Goal: Navigation & Orientation: Find specific page/section

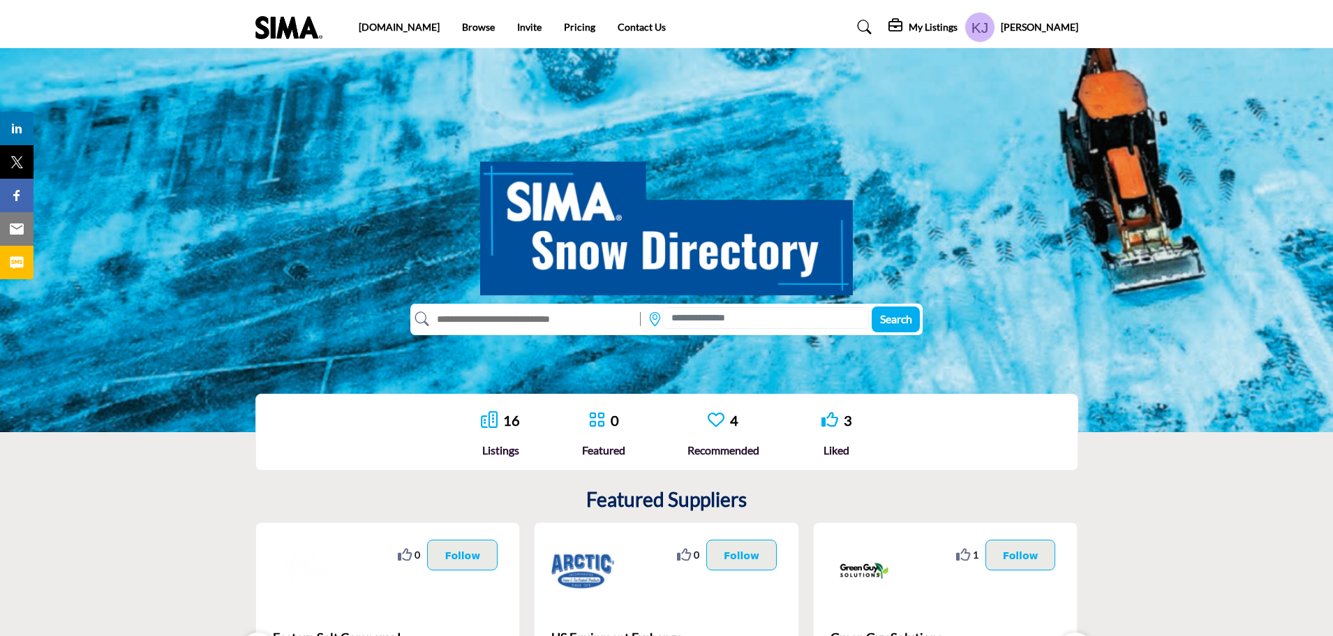
scroll to position [140, 0]
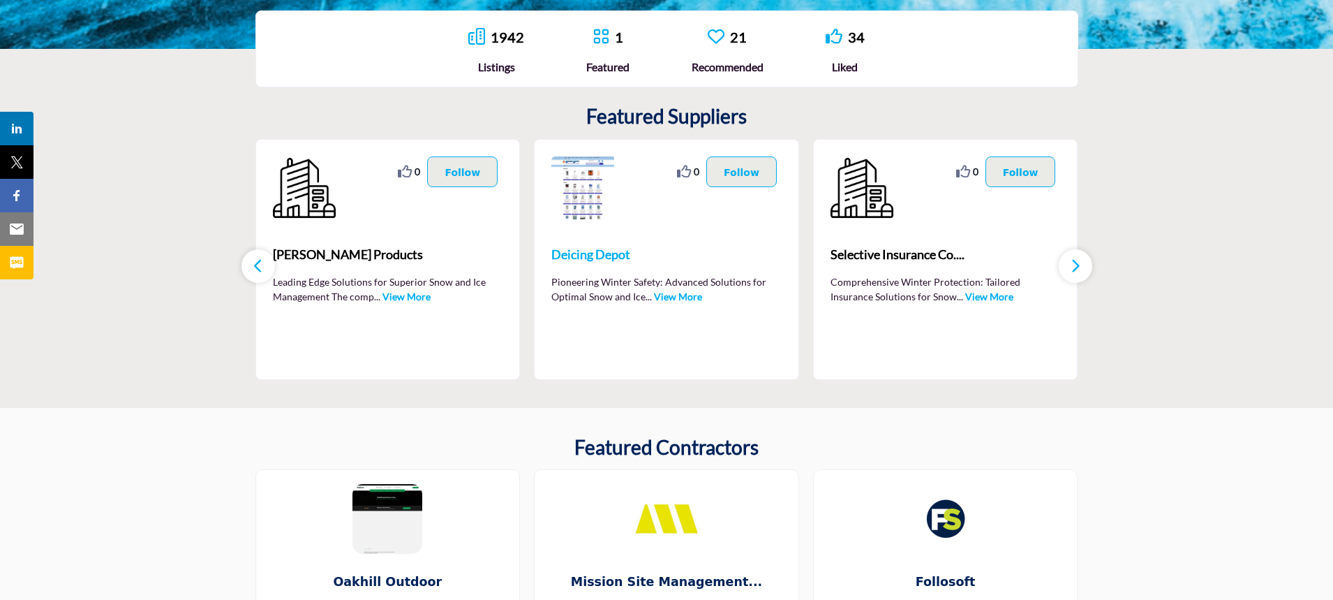
scroll to position [279, 0]
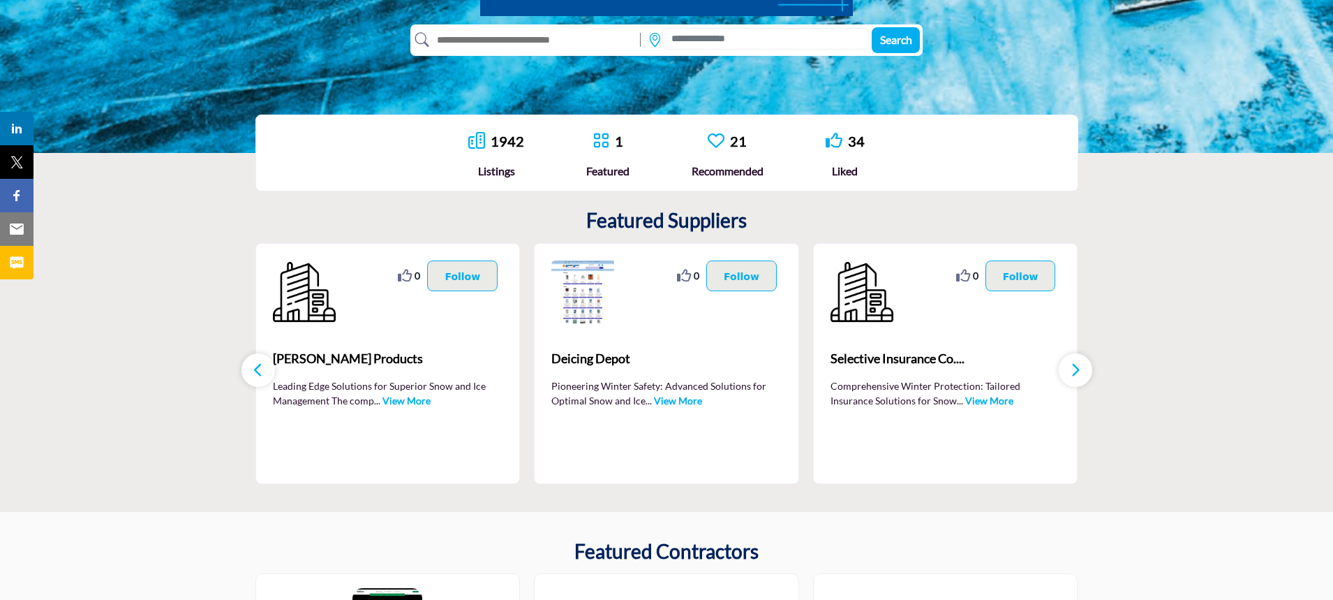
click at [408, 399] on link "View More" at bounding box center [407, 400] width 48 height 12
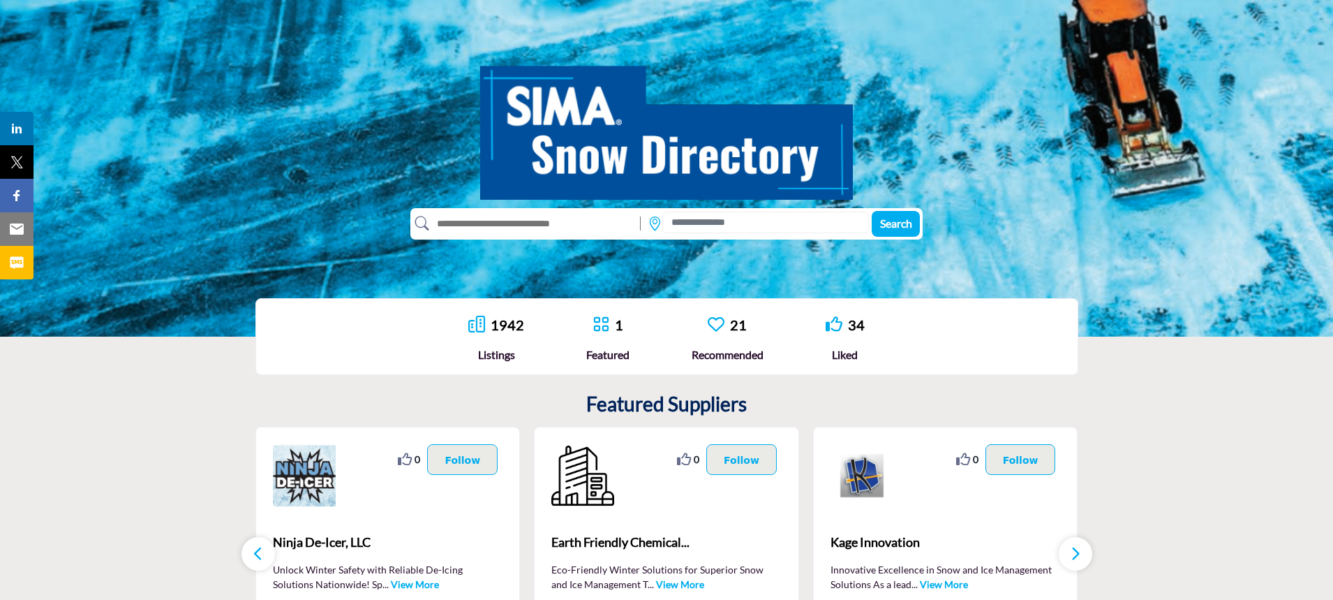
scroll to position [209, 0]
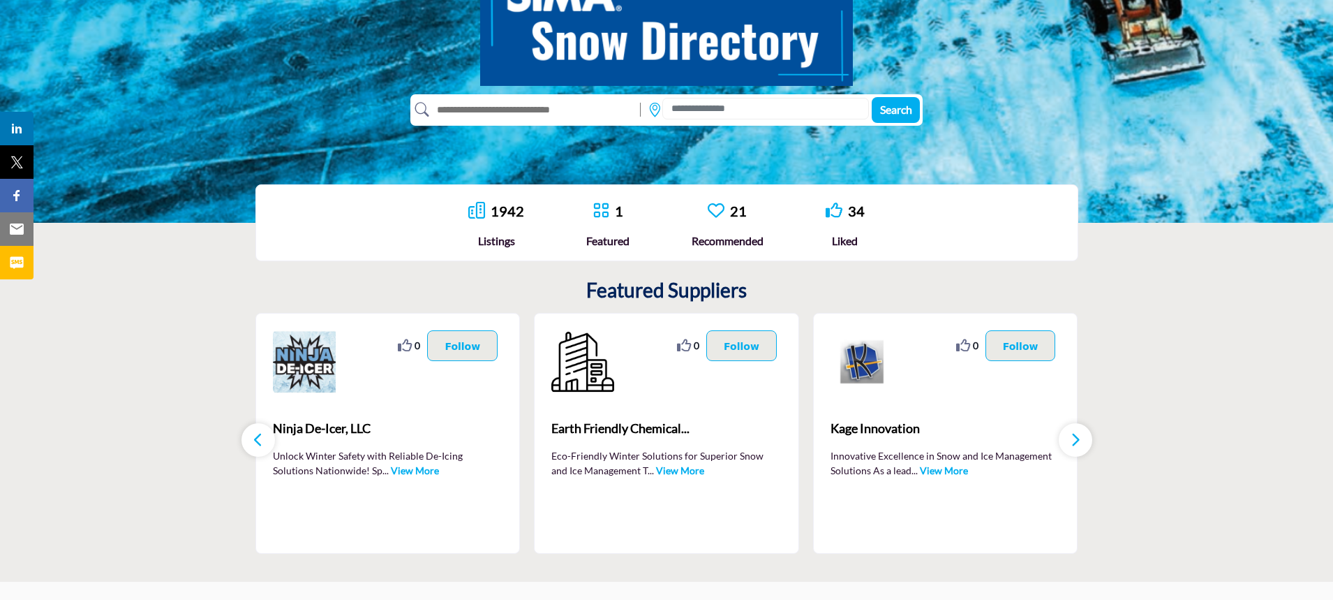
click at [391, 469] on link "View More" at bounding box center [415, 470] width 48 height 12
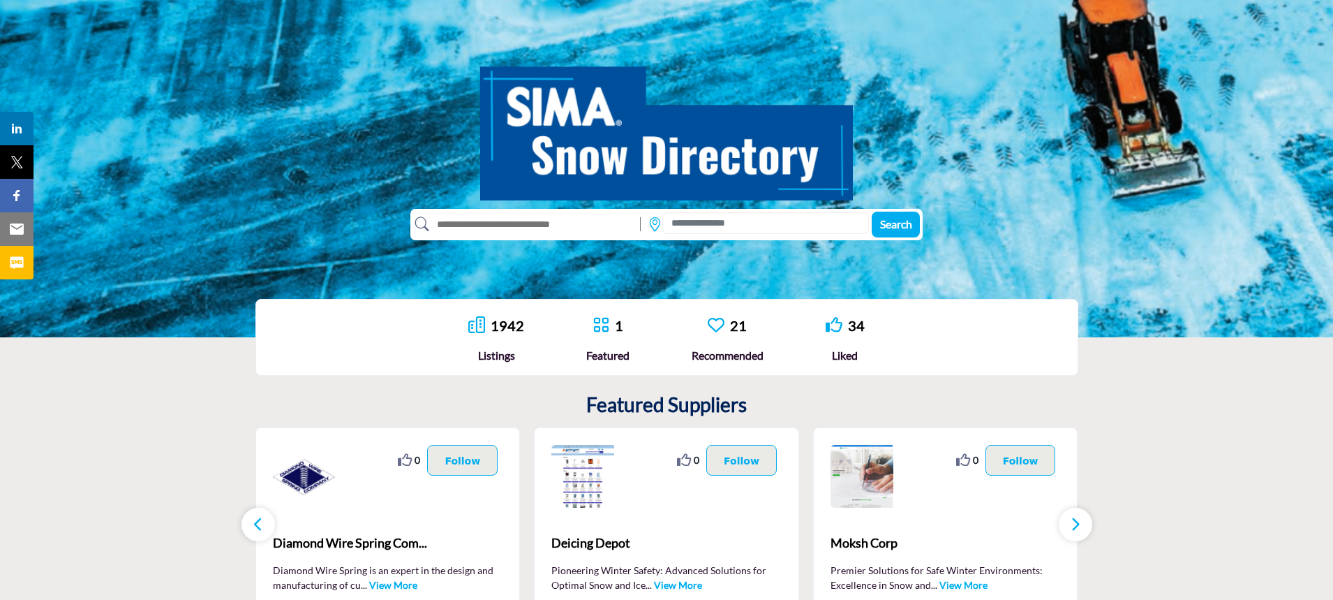
scroll to position [279, 0]
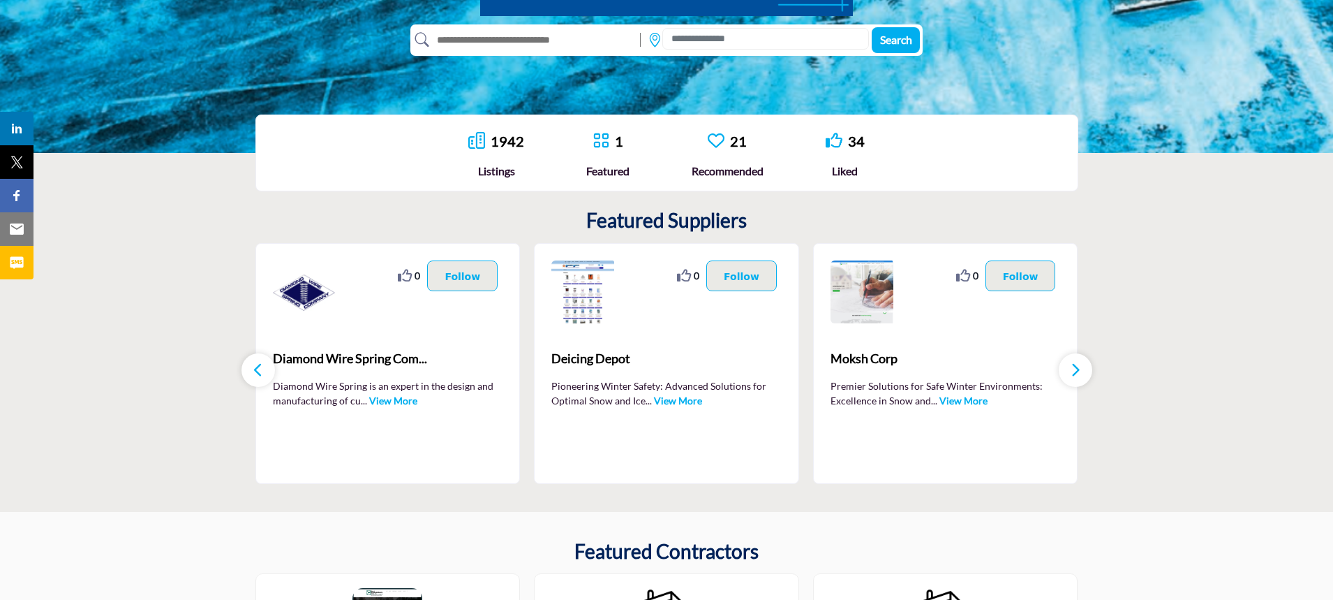
click at [679, 398] on link "View More" at bounding box center [678, 400] width 48 height 12
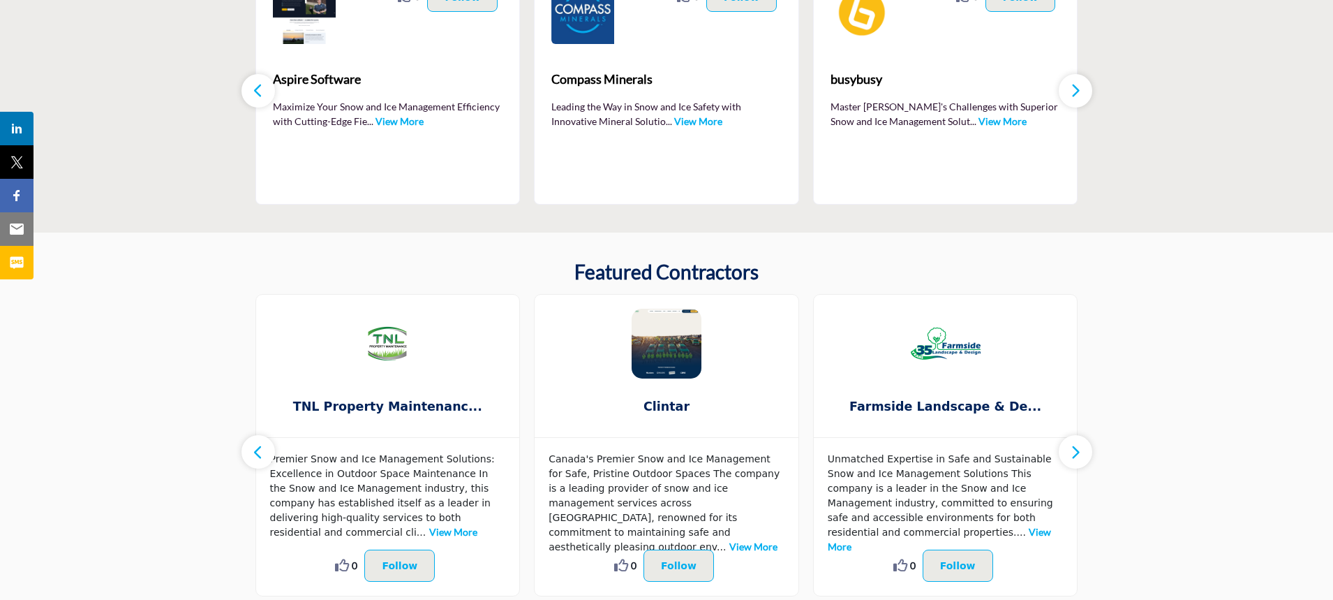
scroll to position [349, 0]
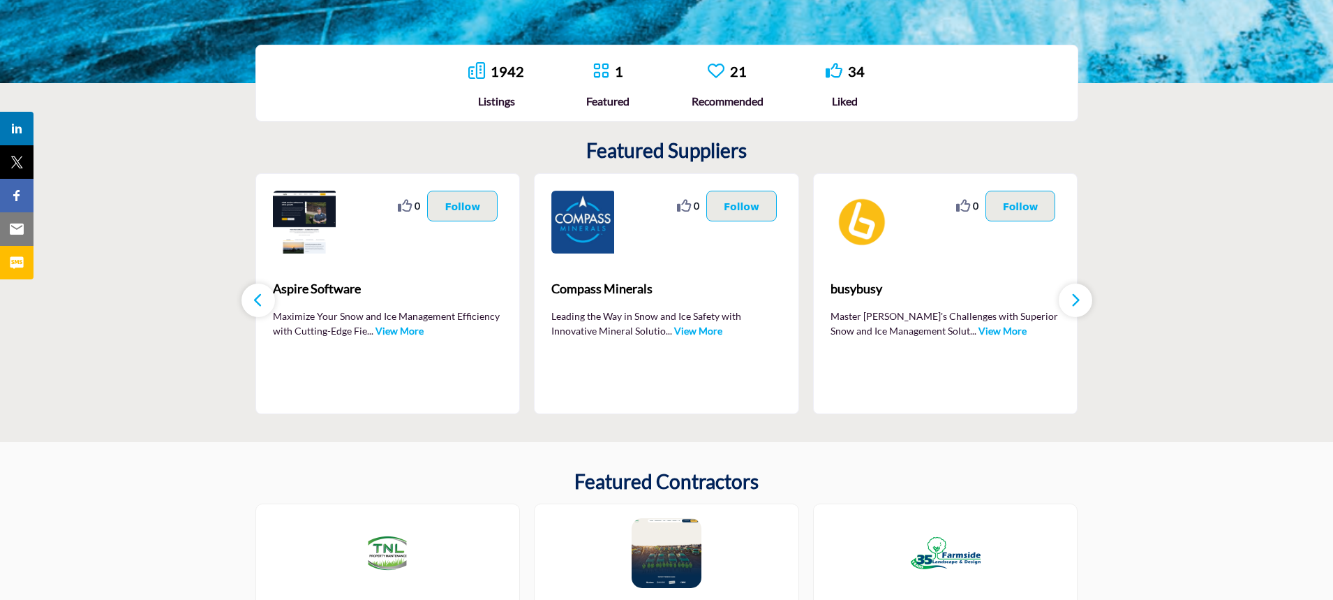
click at [979, 334] on link "View More" at bounding box center [1003, 331] width 48 height 12
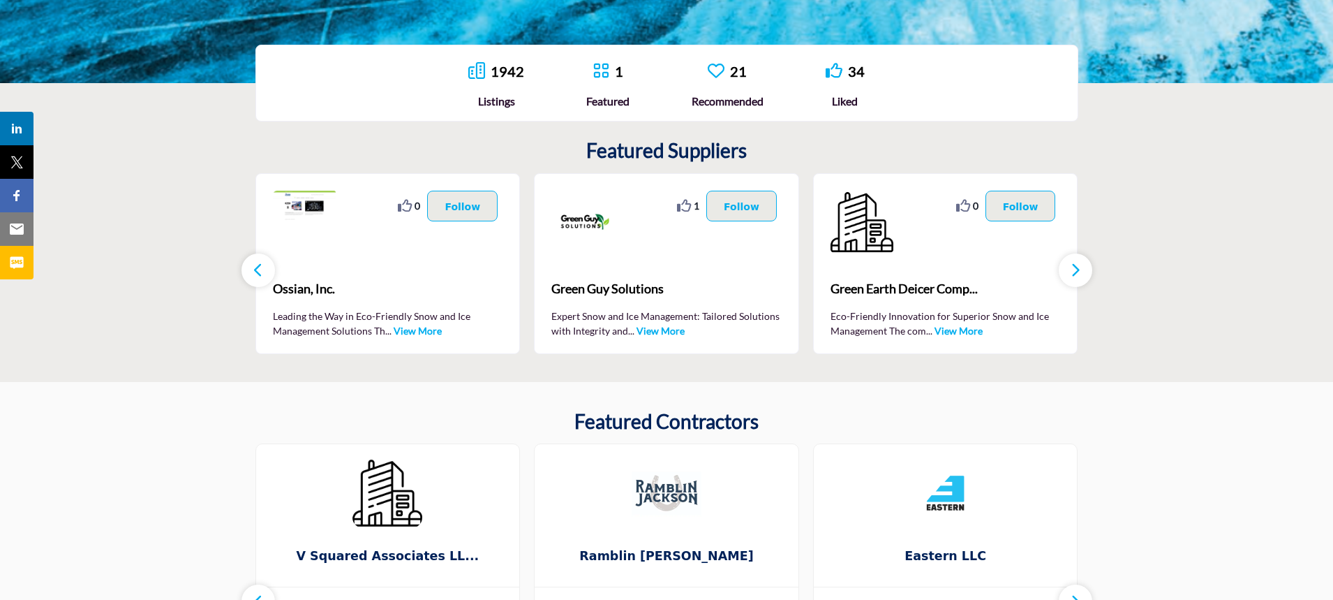
scroll to position [349, 0]
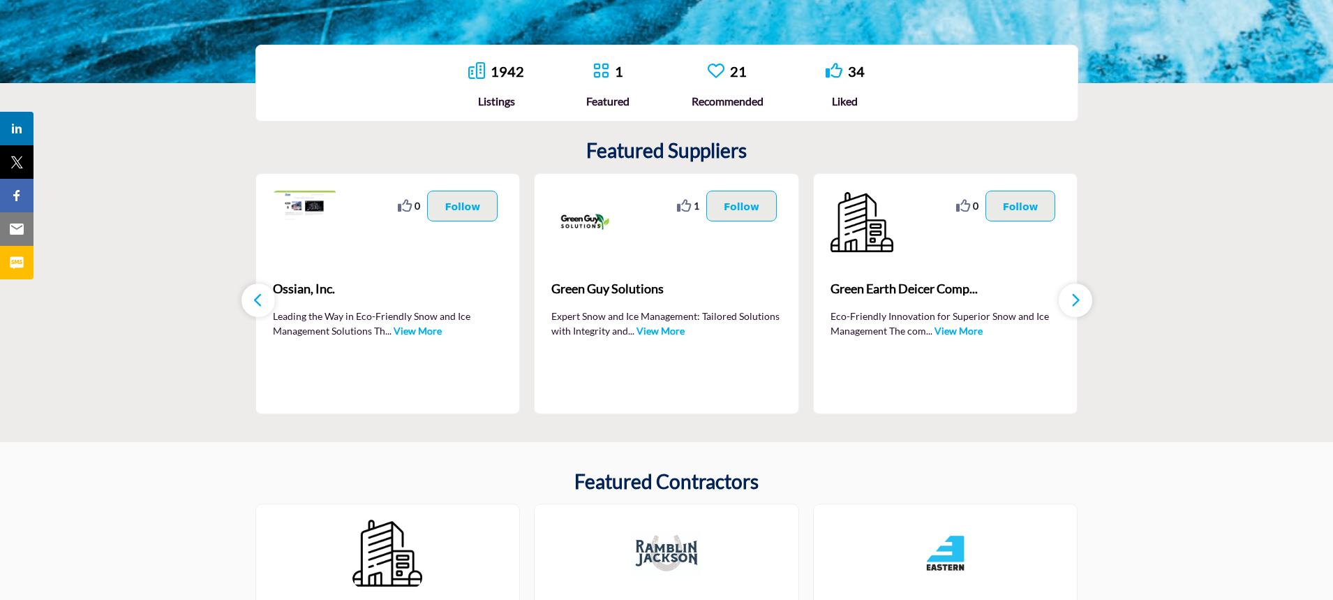
click at [666, 330] on link "View More" at bounding box center [661, 331] width 48 height 12
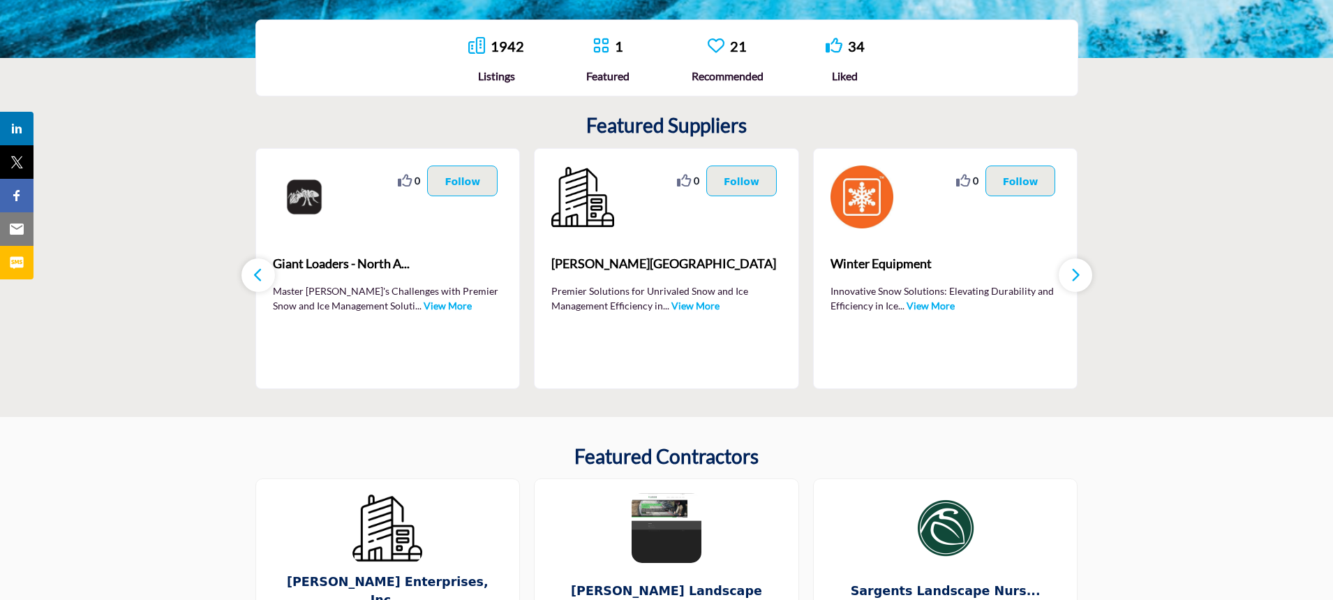
scroll to position [489, 0]
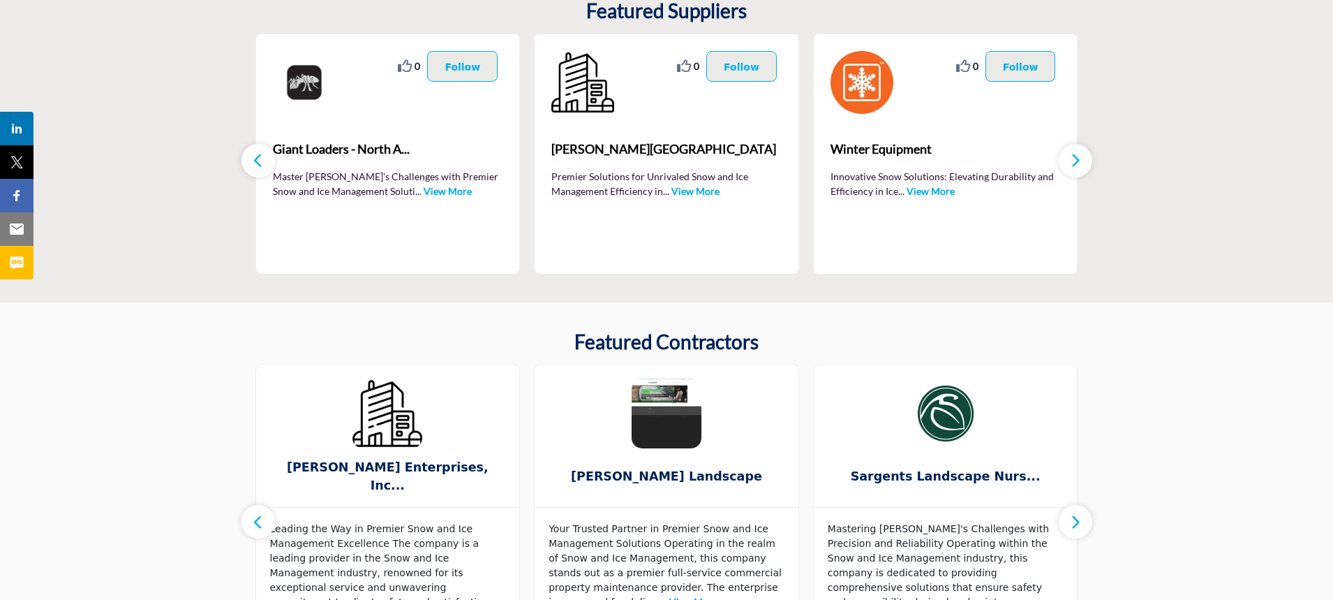
click at [424, 188] on link "View More" at bounding box center [448, 191] width 48 height 12
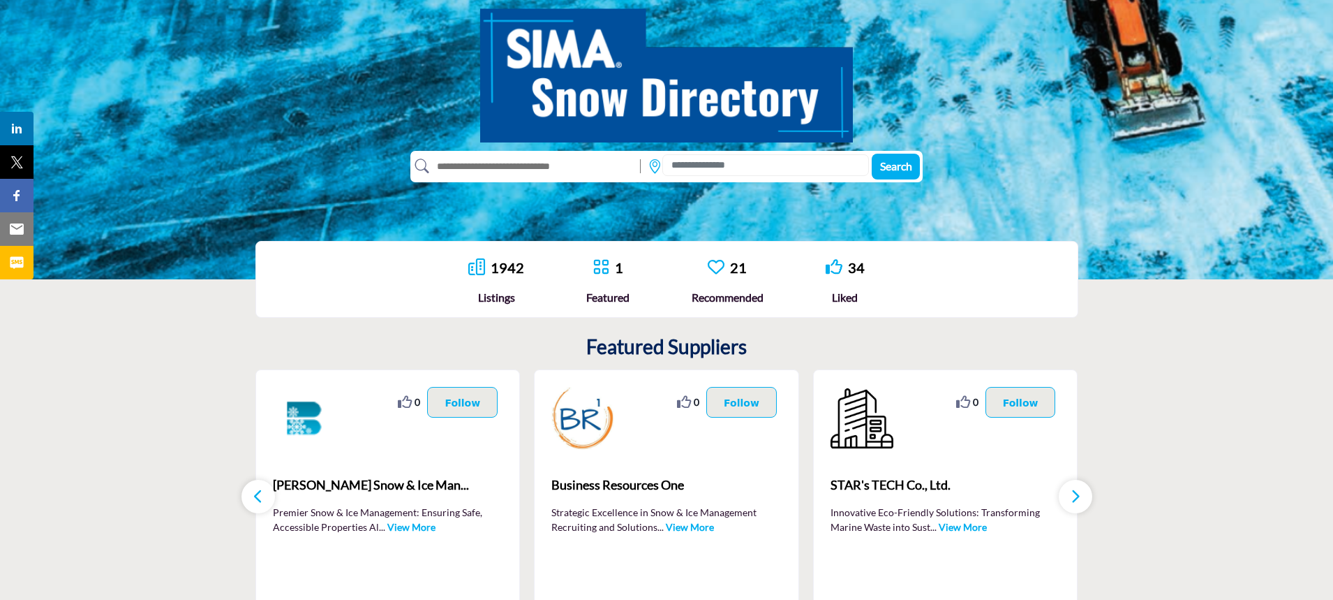
scroll to position [279, 0]
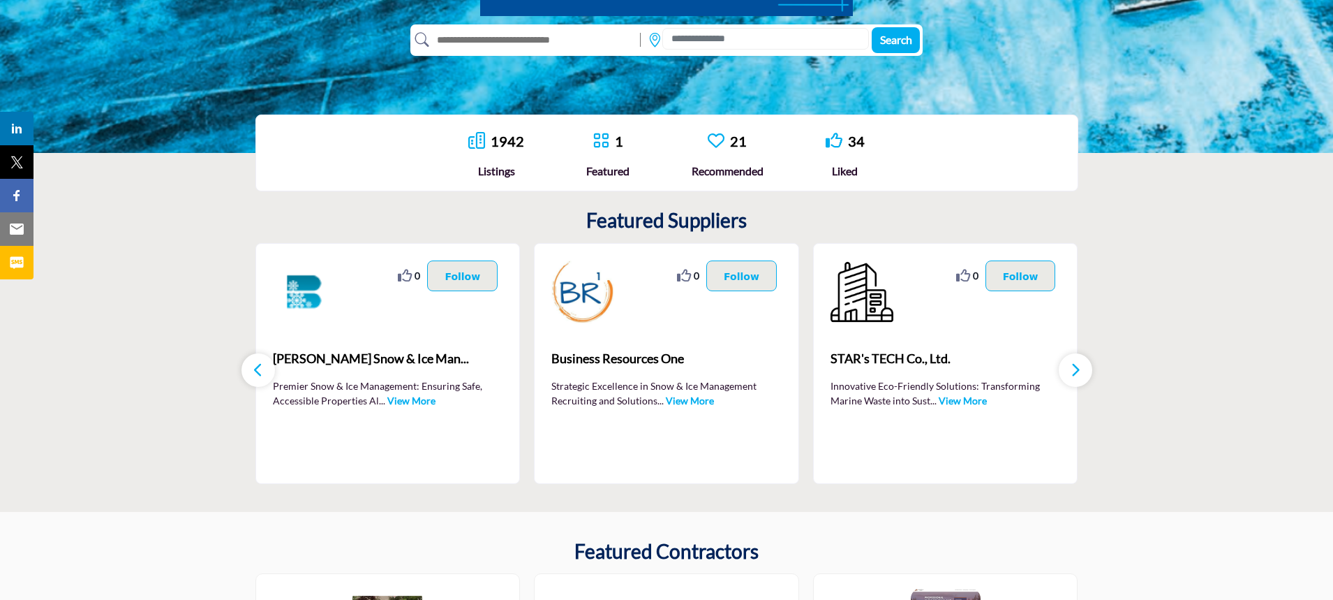
click at [703, 402] on link "View More" at bounding box center [690, 400] width 48 height 12
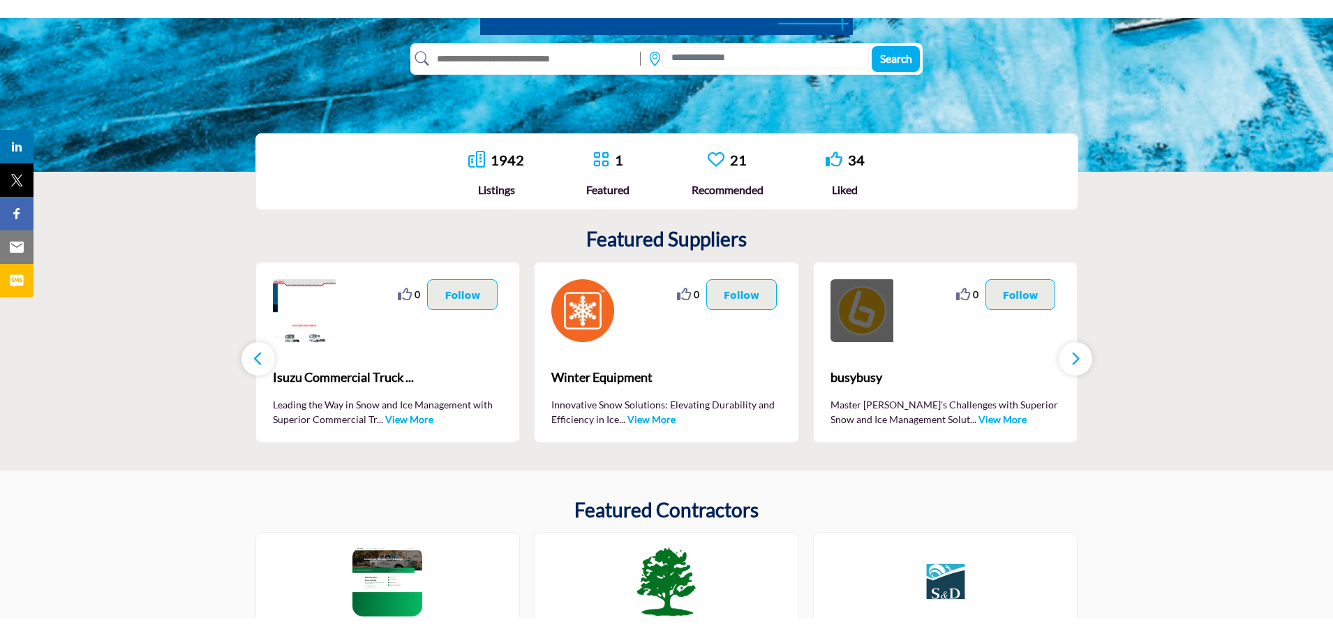
scroll to position [279, 0]
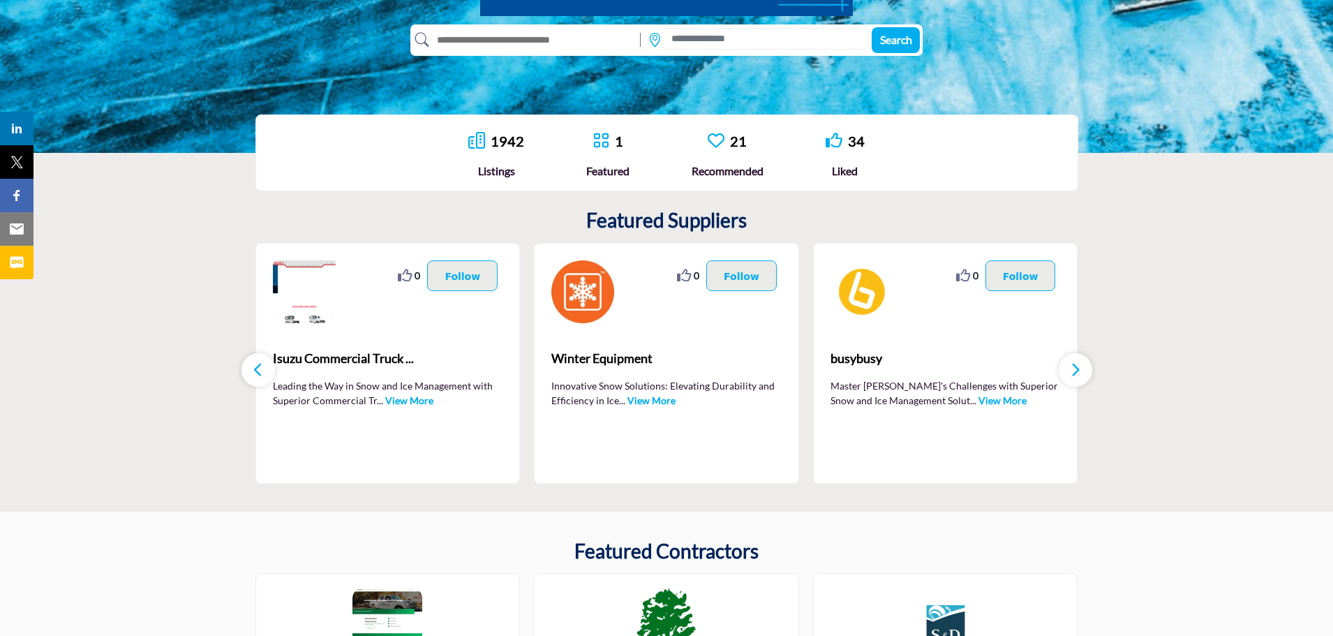
click at [415, 399] on link "View More" at bounding box center [409, 400] width 48 height 12
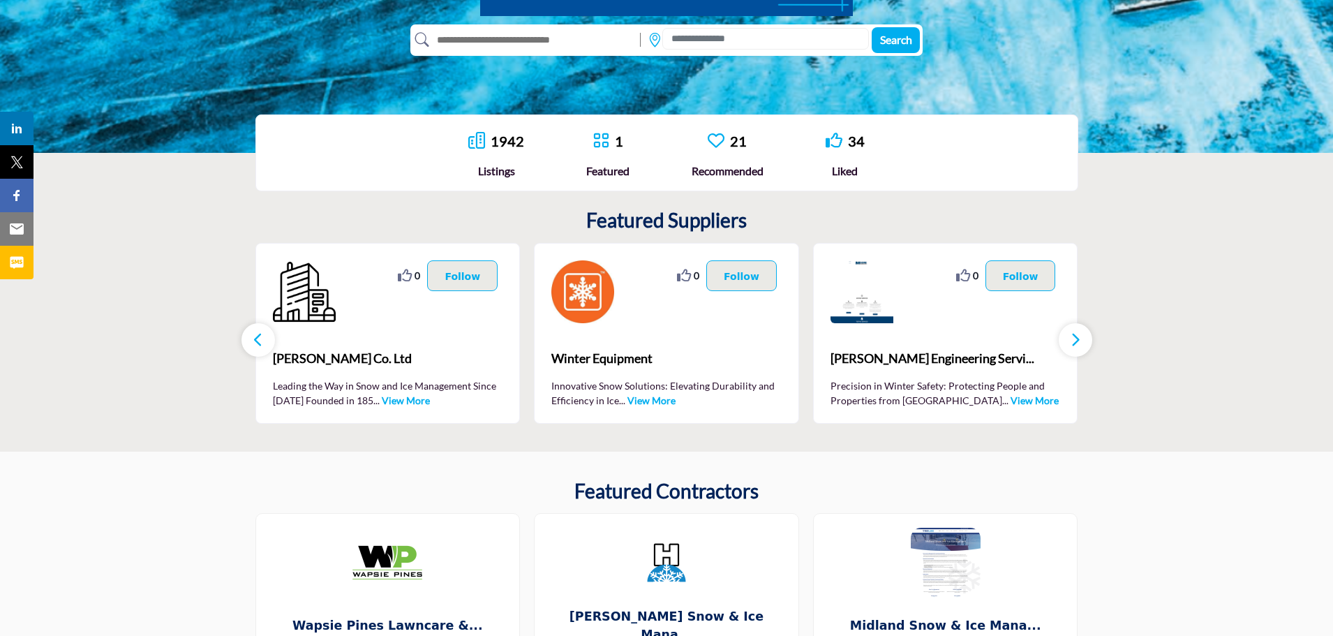
scroll to position [279, 0]
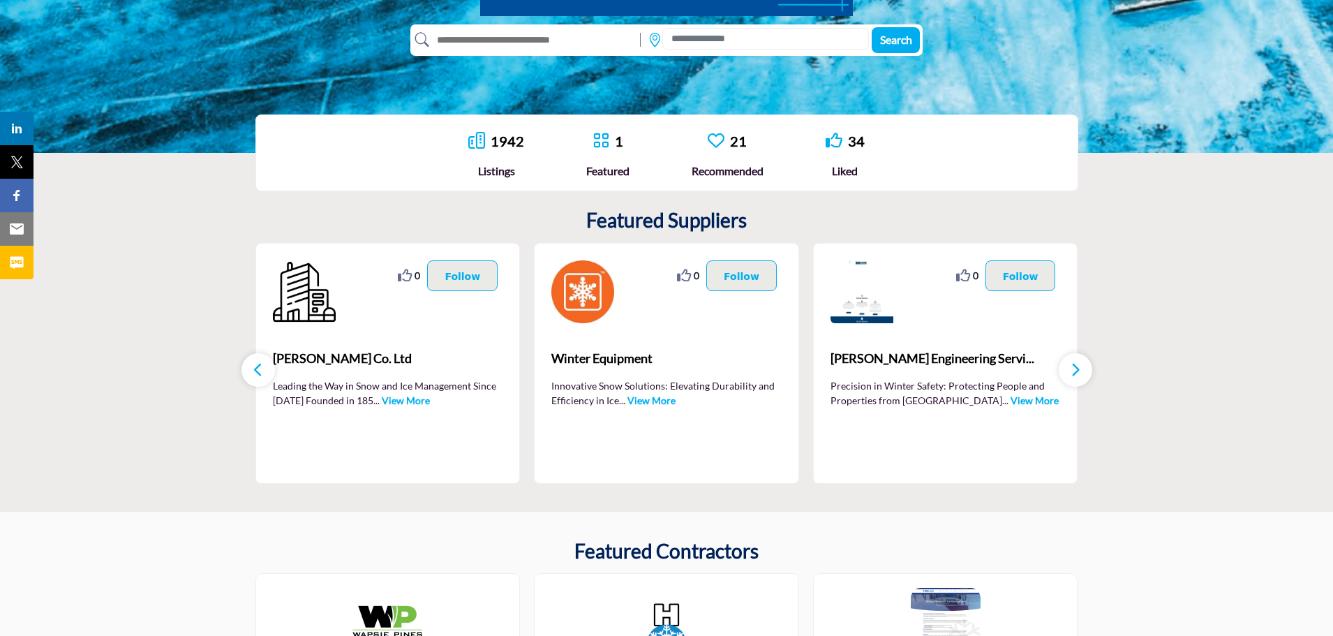
click at [656, 400] on link "View More" at bounding box center [652, 400] width 48 height 12
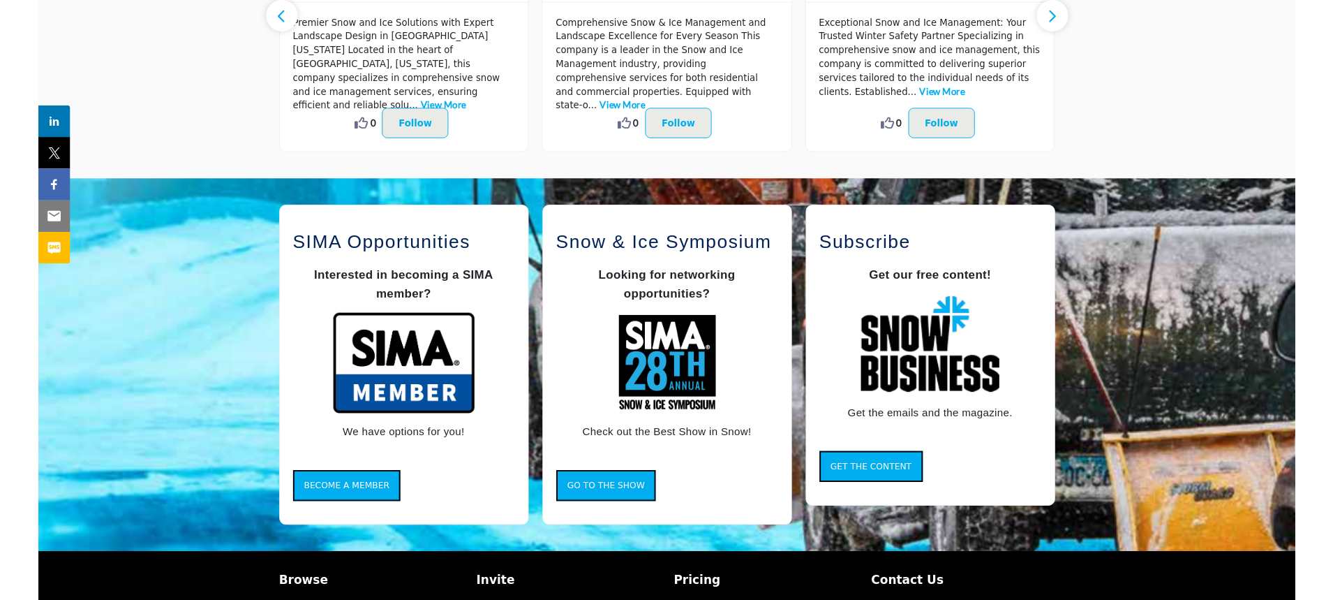
scroll to position [1130, 0]
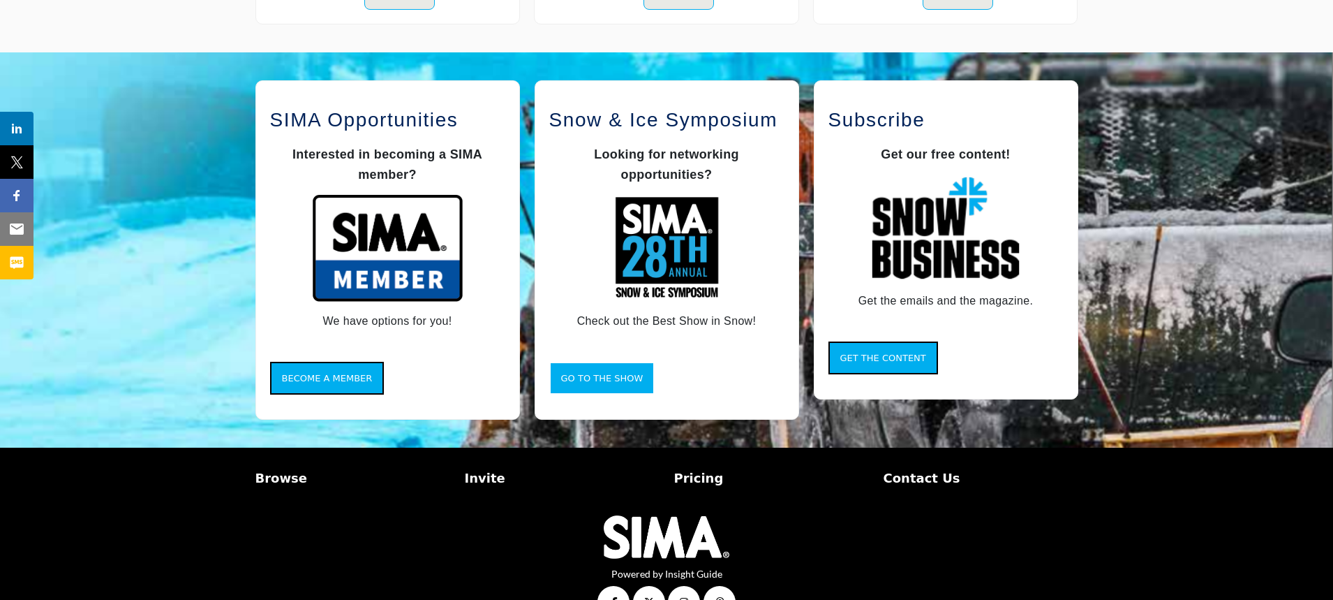
click at [617, 373] on span "Go to the Show" at bounding box center [602, 378] width 82 height 10
